Goal: Task Accomplishment & Management: Manage account settings

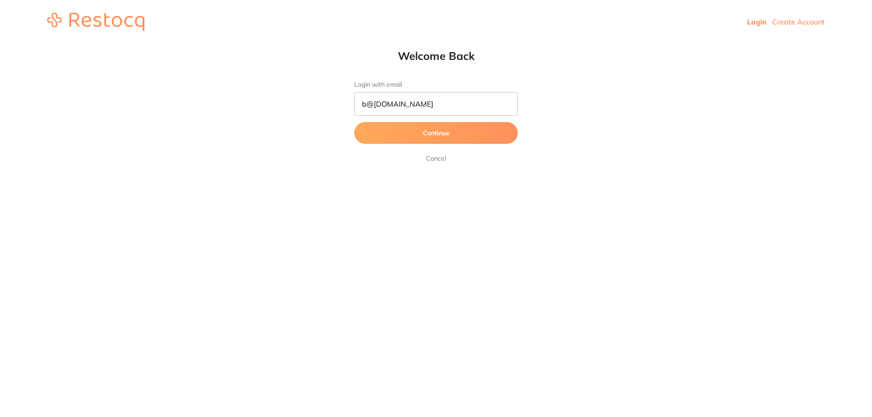
click at [428, 130] on button "Continue" at bounding box center [436, 133] width 164 height 22
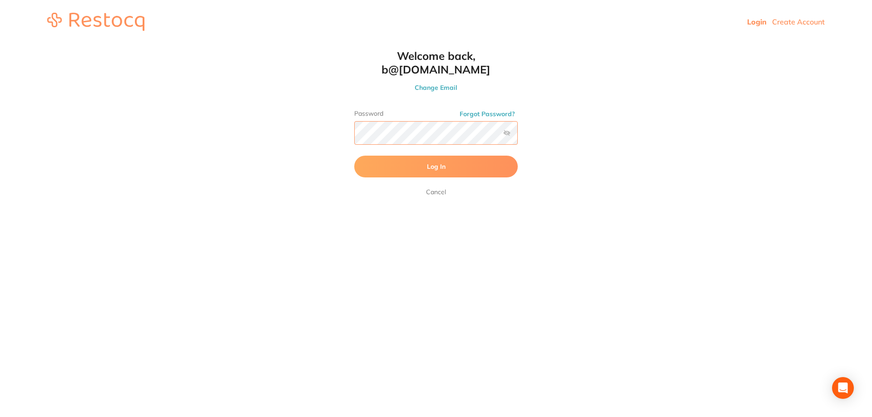
click at [354, 156] on button "Log In" at bounding box center [436, 167] width 164 height 22
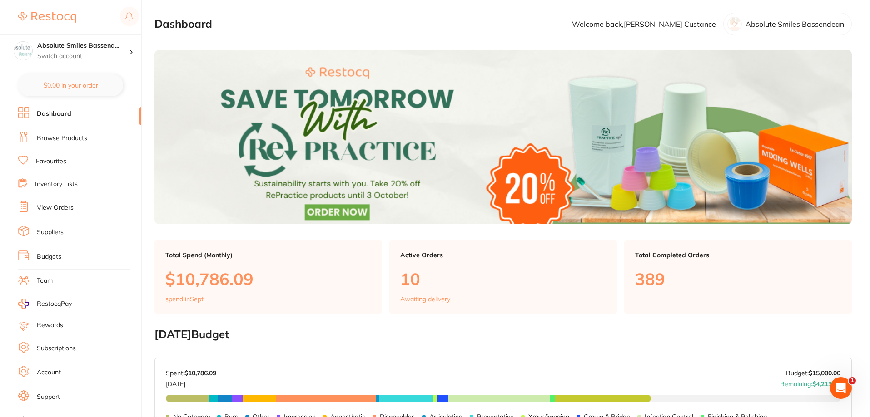
drag, startPoint x: 59, startPoint y: 201, endPoint x: 57, endPoint y: 205, distance: 4.7
click at [58, 201] on ul "Dashboard Browse Products Favourites Inventory Lists View Orders Suppliers Budg…" at bounding box center [79, 263] width 123 height 313
click at [57, 206] on link "View Orders" at bounding box center [55, 208] width 37 height 9
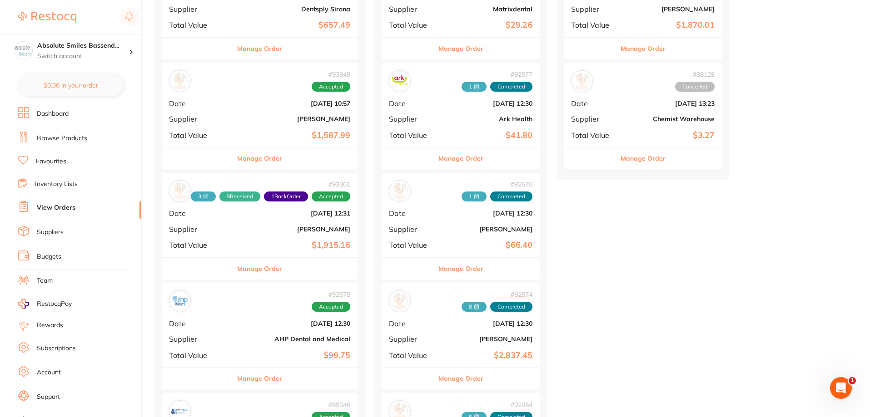
scroll to position [727, 0]
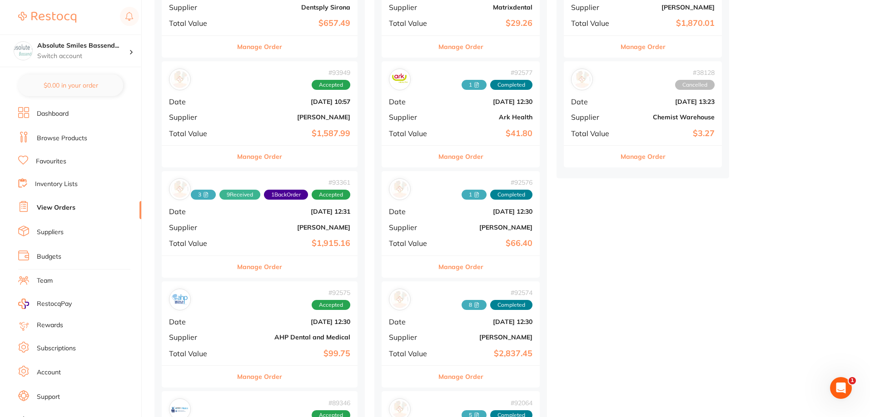
click at [58, 230] on link "Suppliers" at bounding box center [50, 232] width 27 height 9
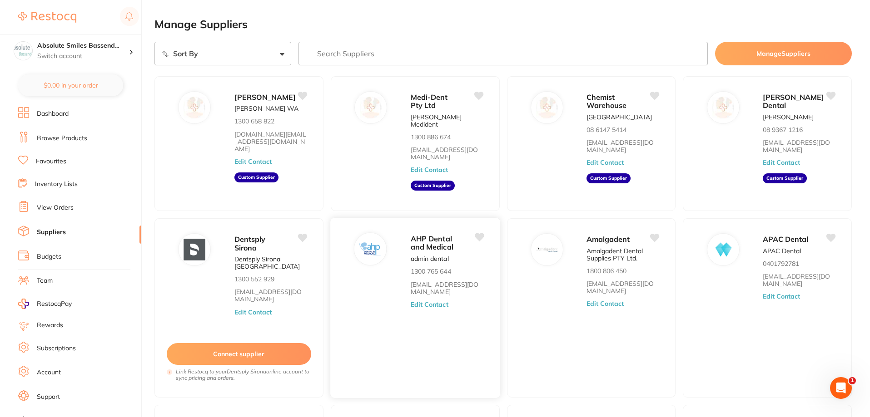
click at [479, 308] on div "AHP Dental and Medical admin dental 1300 765 644 [EMAIL_ADDRESS][DOMAIN_NAME] E…" at bounding box center [451, 311] width 80 height 156
click at [420, 301] on button "Edit Contact" at bounding box center [430, 304] width 38 height 7
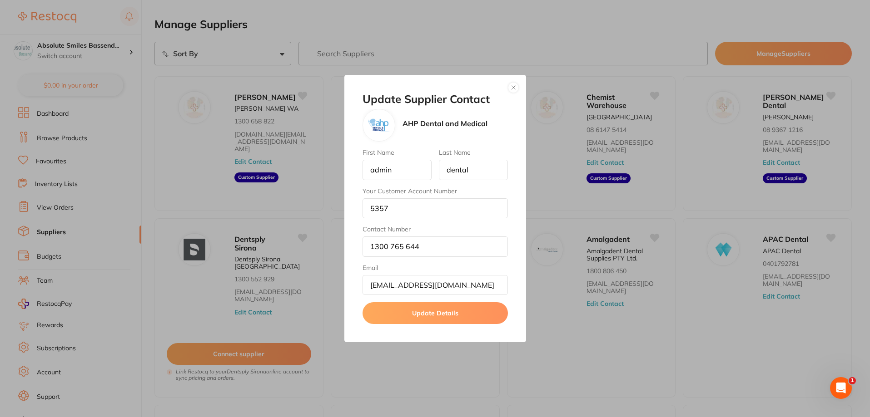
click at [512, 85] on button "button" at bounding box center [513, 87] width 11 height 11
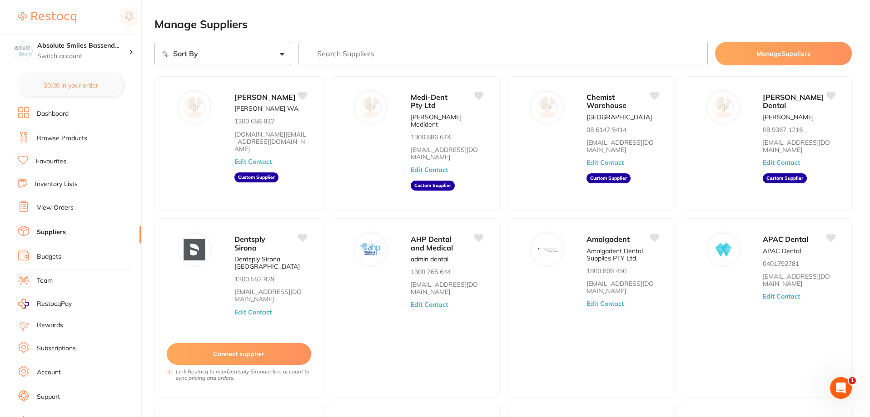
click at [60, 207] on link "View Orders" at bounding box center [55, 208] width 37 height 9
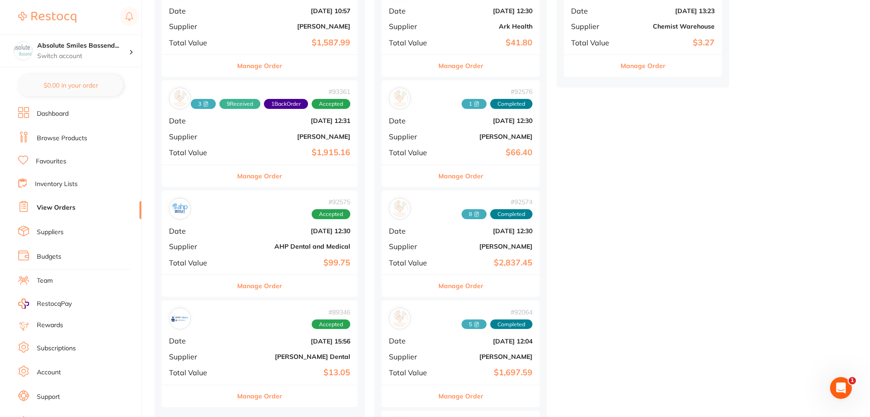
scroll to position [863, 0]
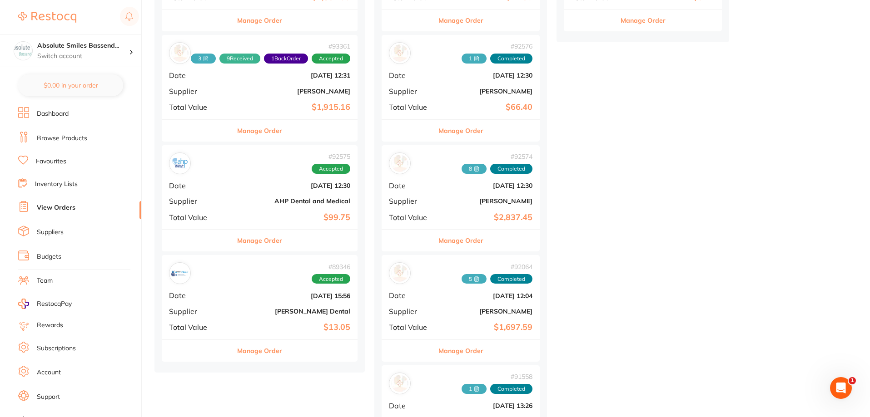
click at [247, 183] on b "[DATE] 12:30" at bounding box center [292, 185] width 116 height 7
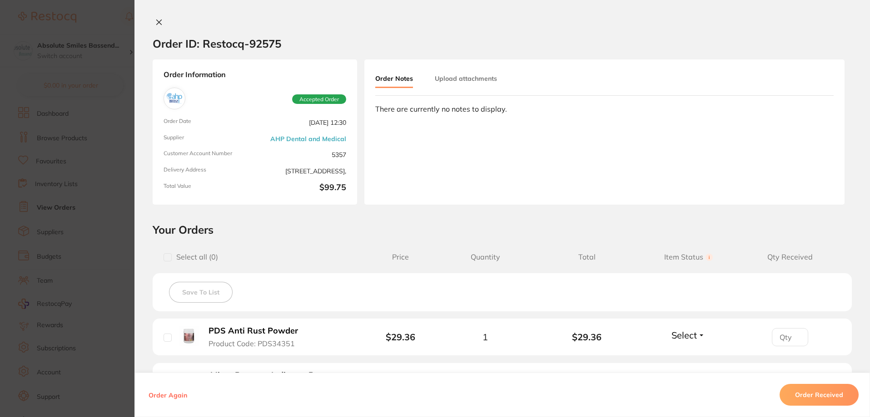
click at [154, 24] on button at bounding box center [159, 23] width 13 height 10
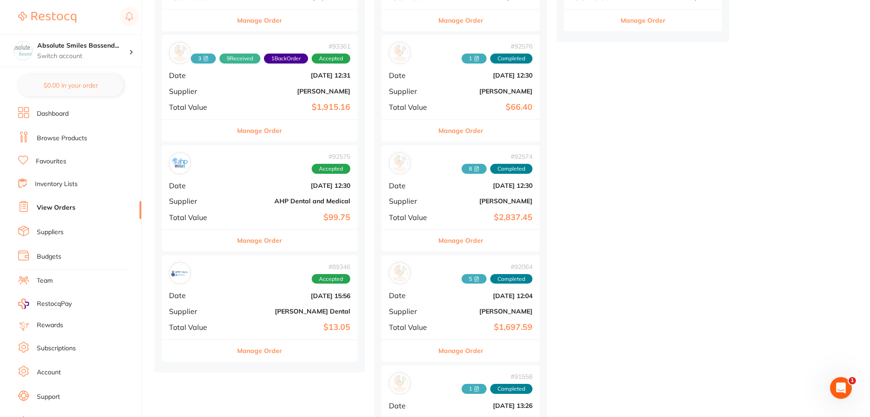
click at [56, 162] on link "Favourites" at bounding box center [51, 161] width 30 height 9
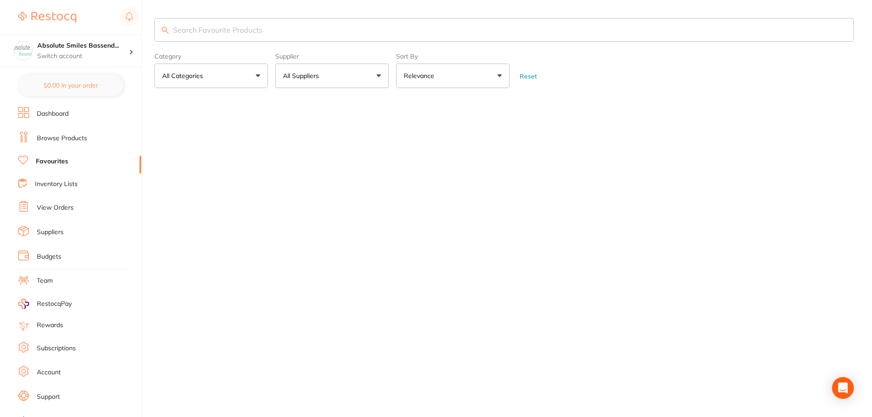
click at [236, 30] on input "search" at bounding box center [504, 30] width 700 height 24
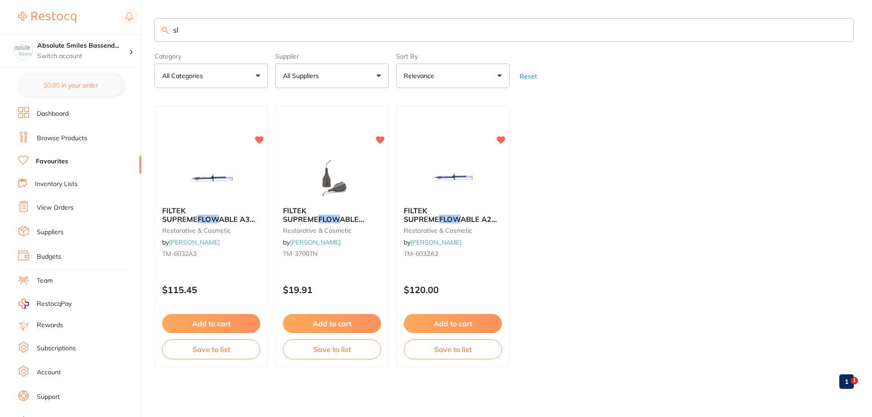
type input "s"
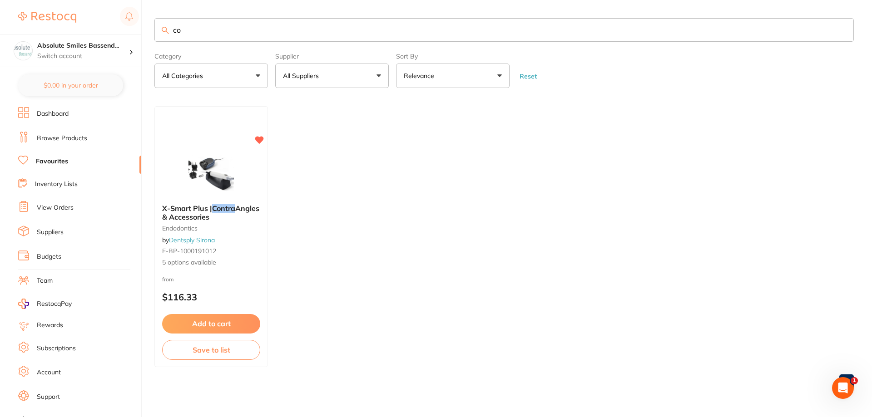
type input "c"
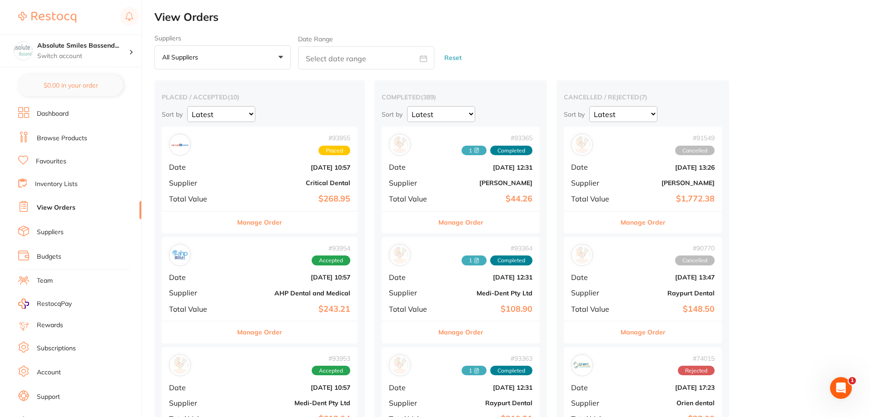
click at [462, 111] on select "Latest Notification" at bounding box center [441, 114] width 68 height 16
click at [460, 113] on select "Latest Notification" at bounding box center [441, 114] width 68 height 16
click at [258, 58] on button "All suppliers +0" at bounding box center [222, 57] width 136 height 25
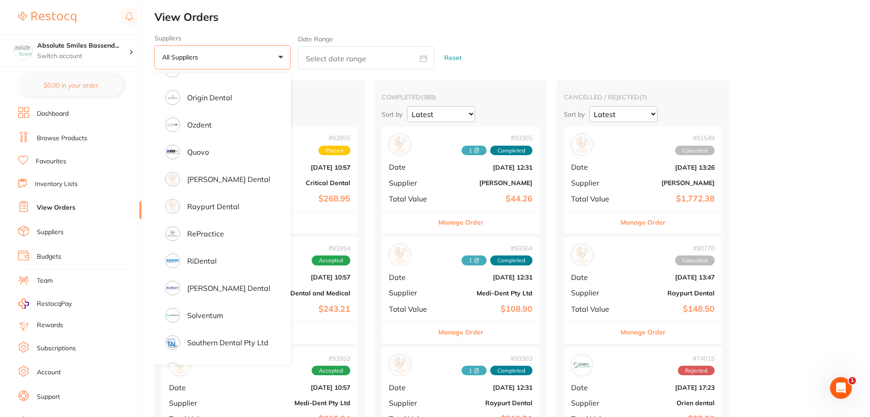
scroll to position [954, 0]
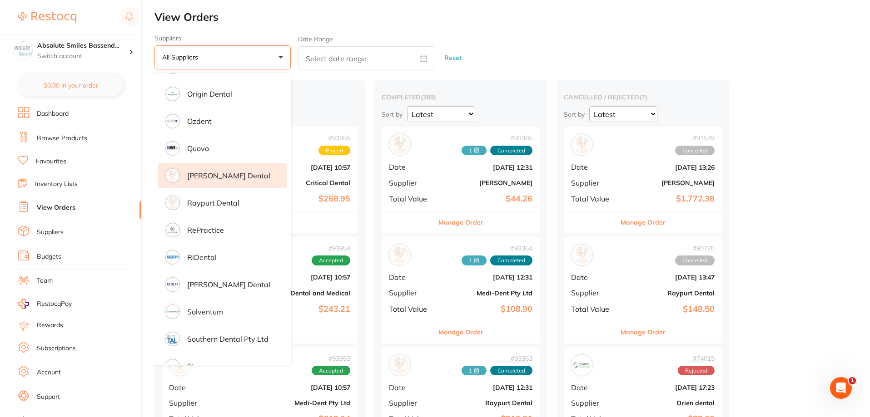
click at [227, 174] on p "[PERSON_NAME] Dental" at bounding box center [228, 176] width 83 height 8
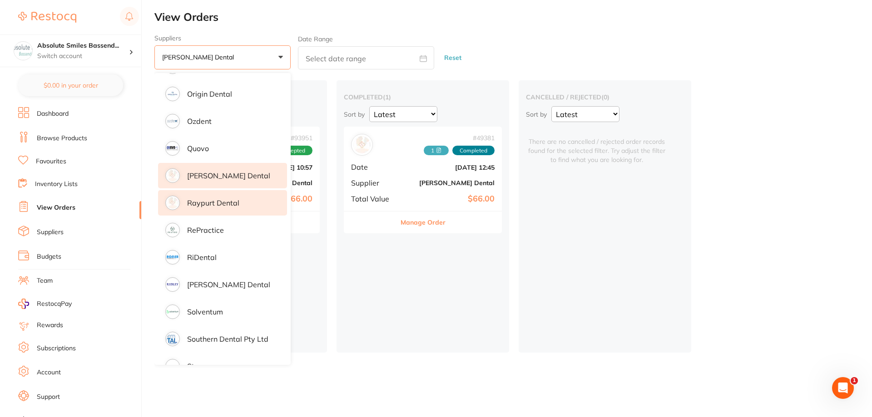
click at [231, 202] on p "Raypurt Dental" at bounding box center [213, 203] width 52 height 8
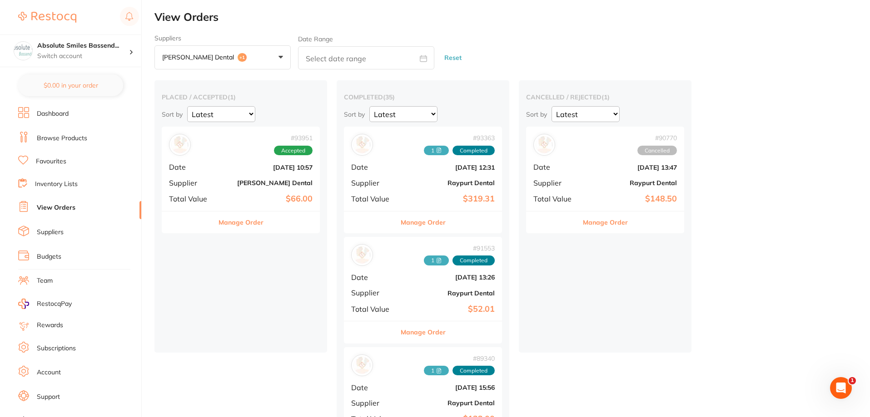
click at [416, 198] on b "$319.31" at bounding box center [449, 199] width 91 height 10
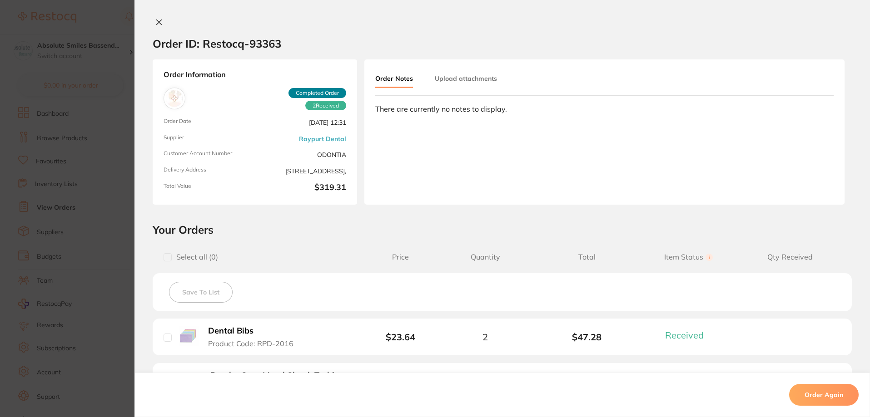
click at [157, 21] on icon at bounding box center [158, 22] width 7 height 7
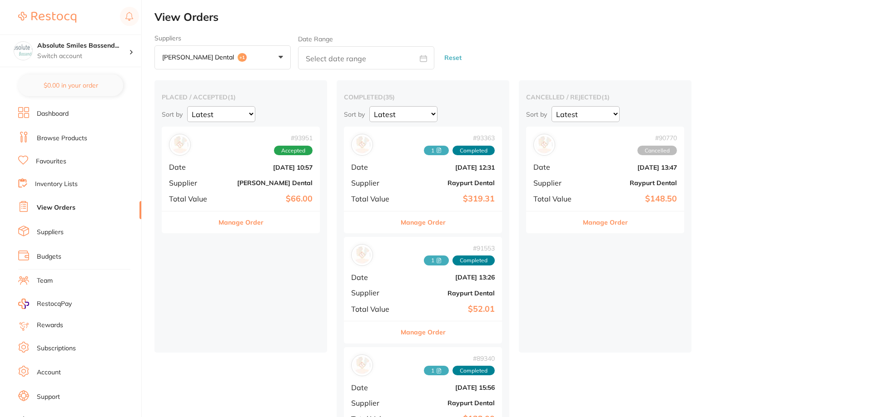
click at [421, 294] on b "Raypurt Dental" at bounding box center [449, 293] width 91 height 7
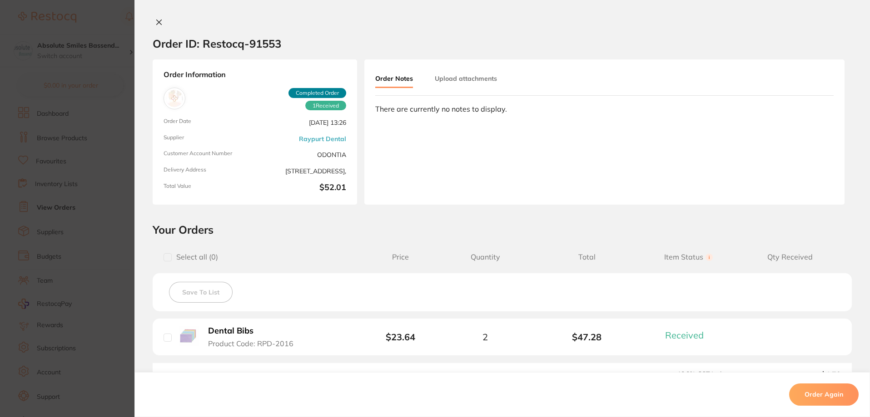
click at [159, 19] on button at bounding box center [159, 23] width 13 height 10
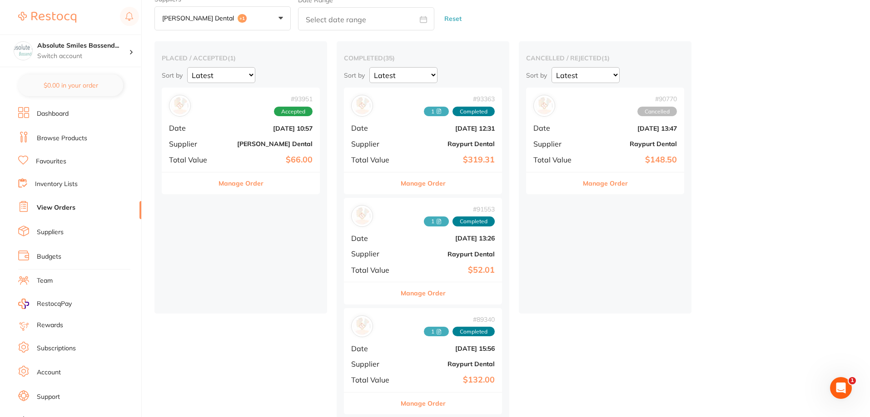
scroll to position [91, 0]
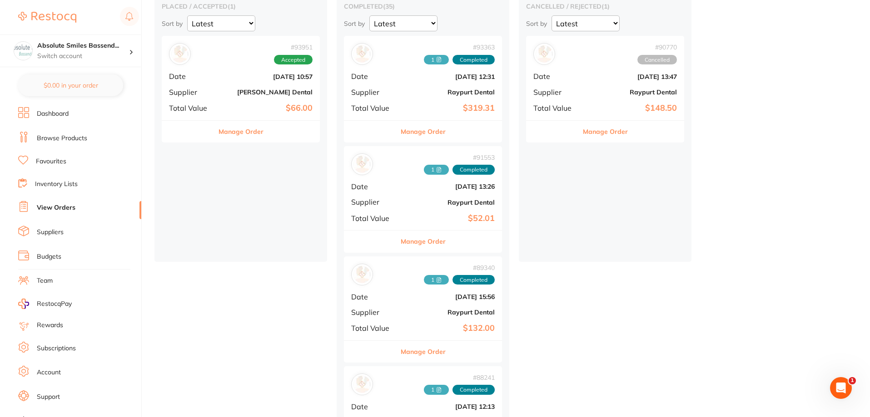
click at [429, 313] on b "Raypurt Dental" at bounding box center [449, 312] width 91 height 7
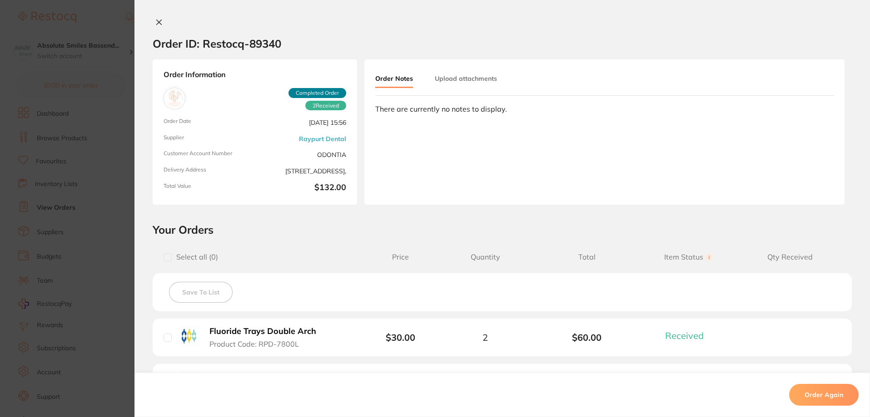
click at [157, 19] on icon at bounding box center [158, 22] width 7 height 7
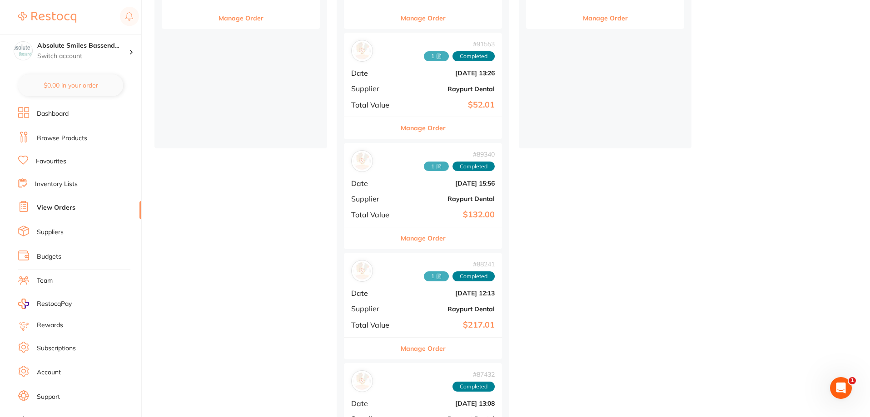
scroll to position [273, 0]
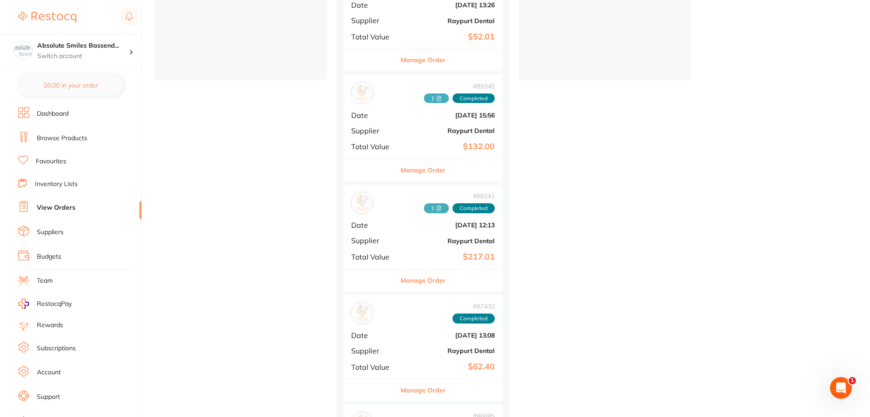
click at [421, 259] on b "$217.01" at bounding box center [449, 258] width 91 height 10
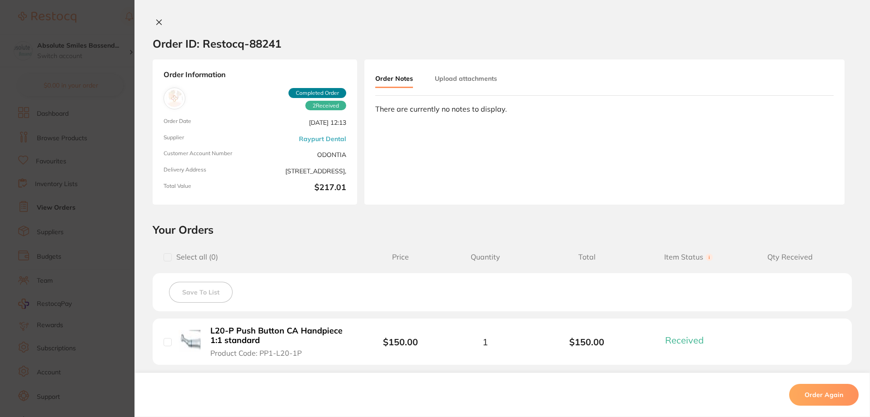
scroll to position [227, 0]
click at [155, 20] on icon at bounding box center [158, 22] width 7 height 7
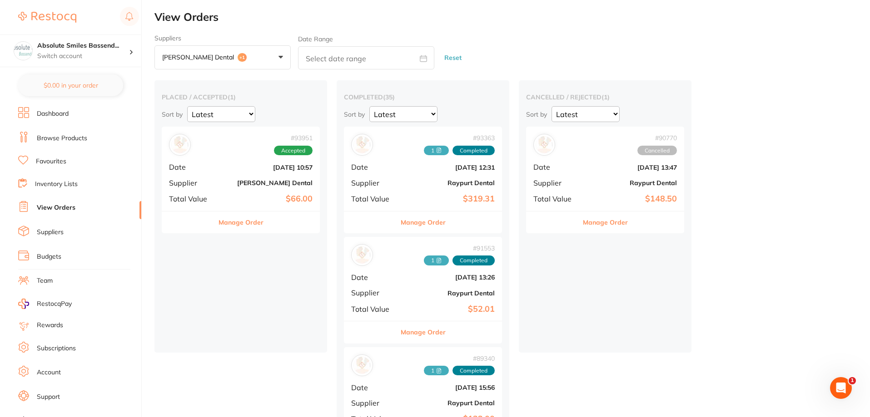
click at [246, 201] on b "$66.00" at bounding box center [267, 199] width 91 height 10
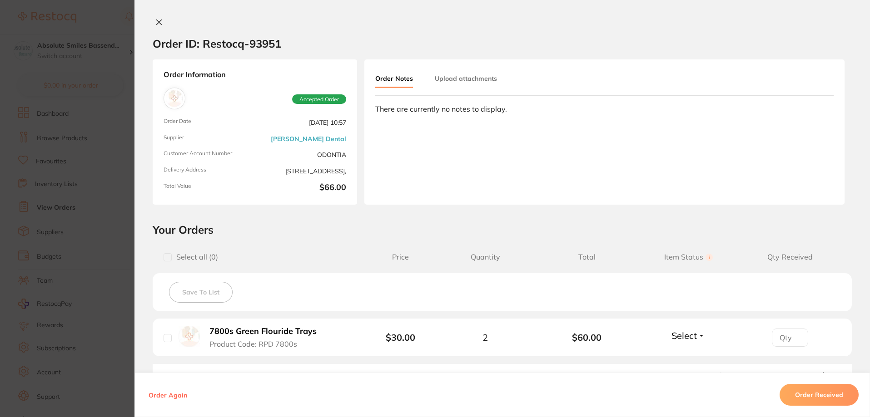
click at [157, 20] on icon at bounding box center [158, 22] width 7 height 7
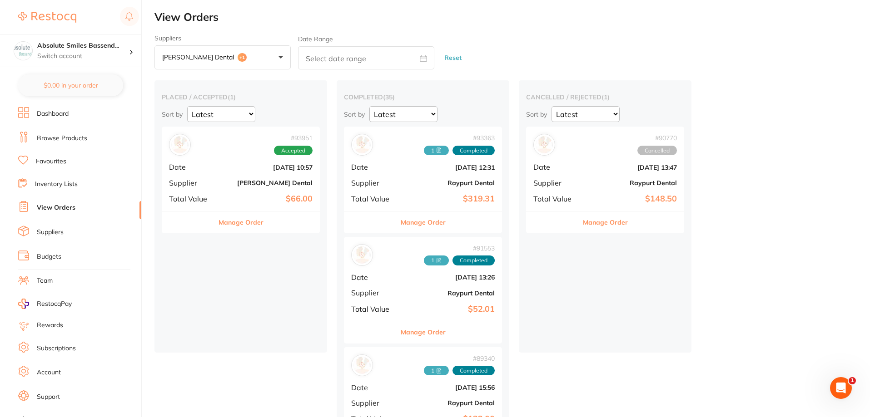
click at [266, 56] on button "[PERSON_NAME] Dental +1" at bounding box center [222, 57] width 136 height 25
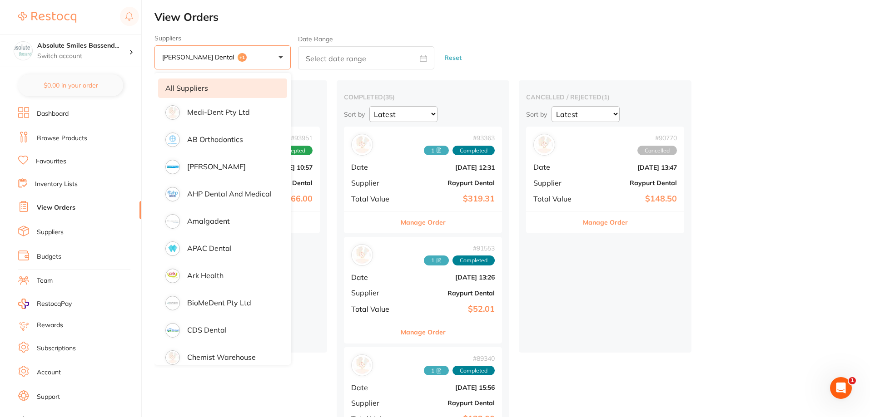
click at [206, 94] on li "All suppliers" at bounding box center [222, 88] width 129 height 19
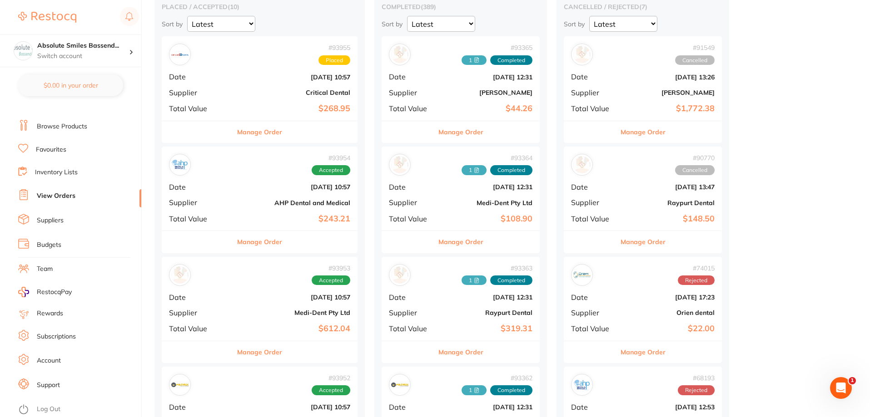
scroll to position [91, 0]
click at [48, 406] on link "Log Out" at bounding box center [49, 409] width 24 height 9
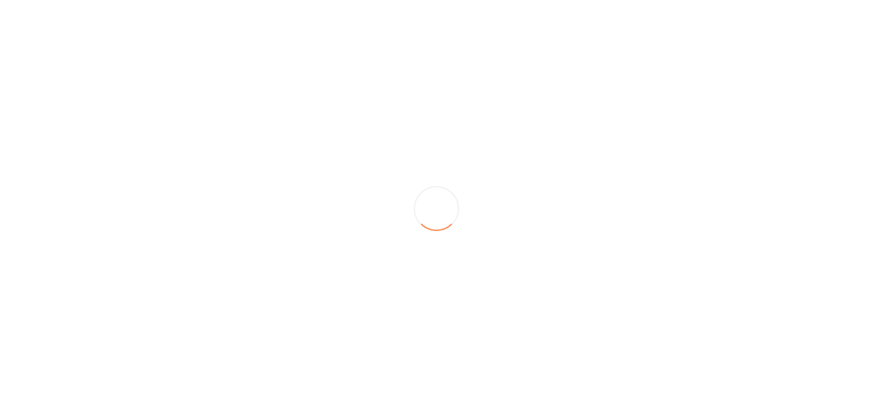
scroll to position [0, 0]
